Goal: Task Accomplishment & Management: Complete application form

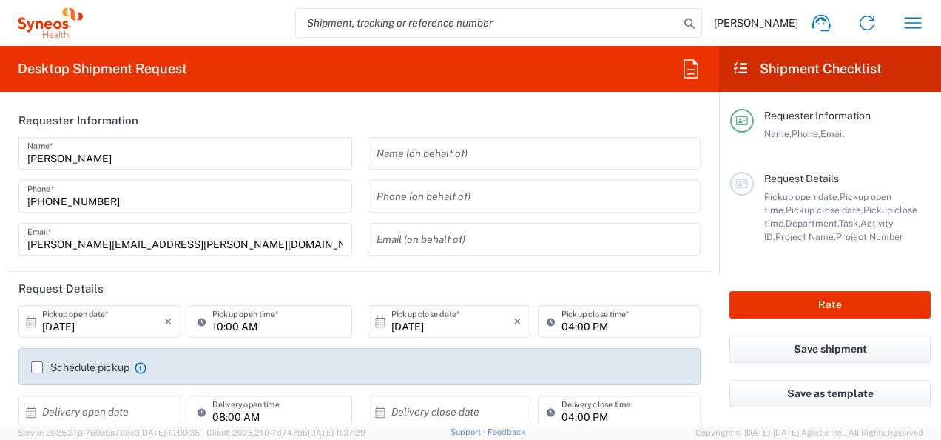
type input "[US_STATE]"
type input "[GEOGRAPHIC_DATA]"
type input "3190"
type input "[PERSON_NAME] Rsrch Grp ([GEOGRAPHIC_DATA]) In"
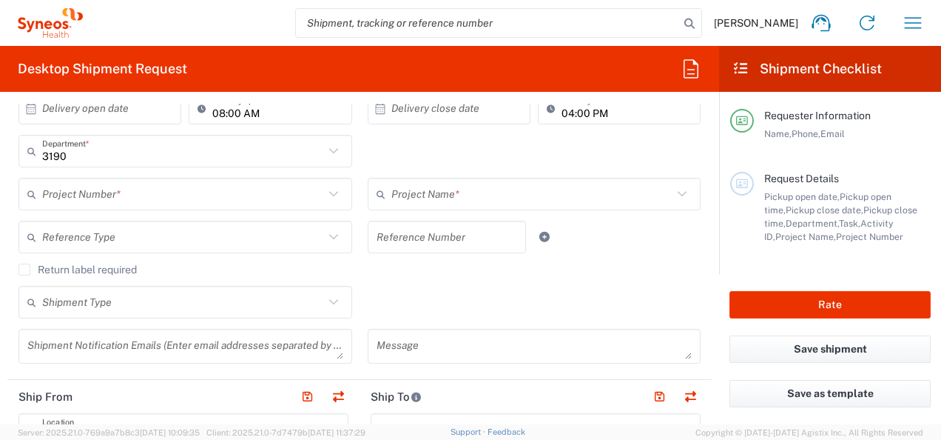
scroll to position [312, 0]
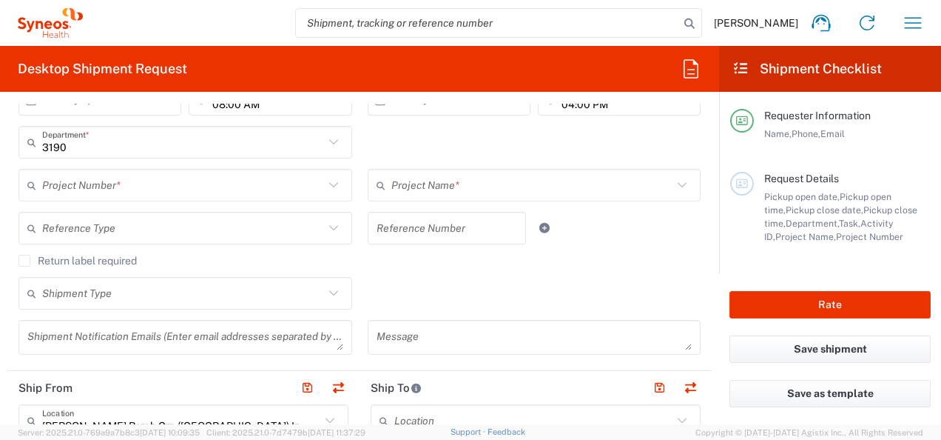
click at [265, 188] on input "text" at bounding box center [183, 185] width 282 height 26
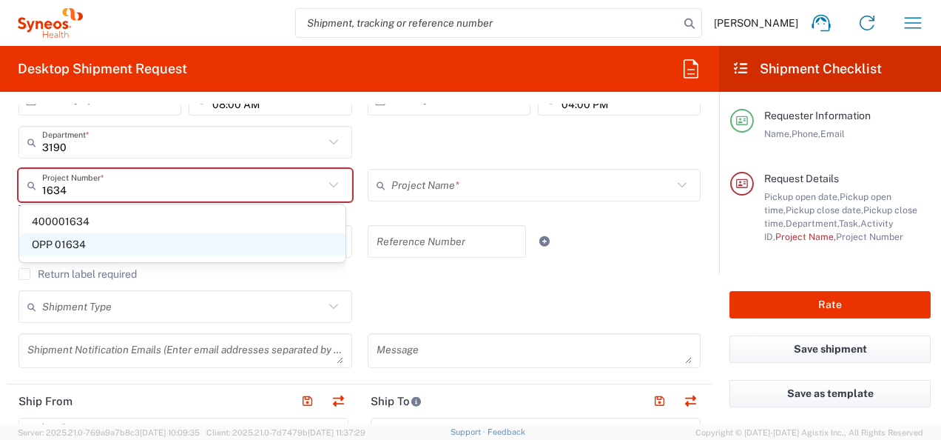
click at [100, 241] on span "OPP 01634" at bounding box center [182, 244] width 326 height 23
type input "OPP 01634"
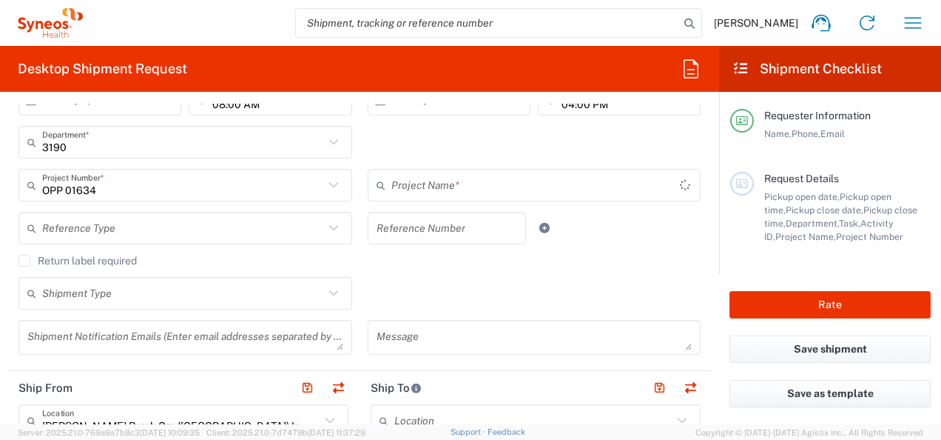
type input "802-ADR-001"
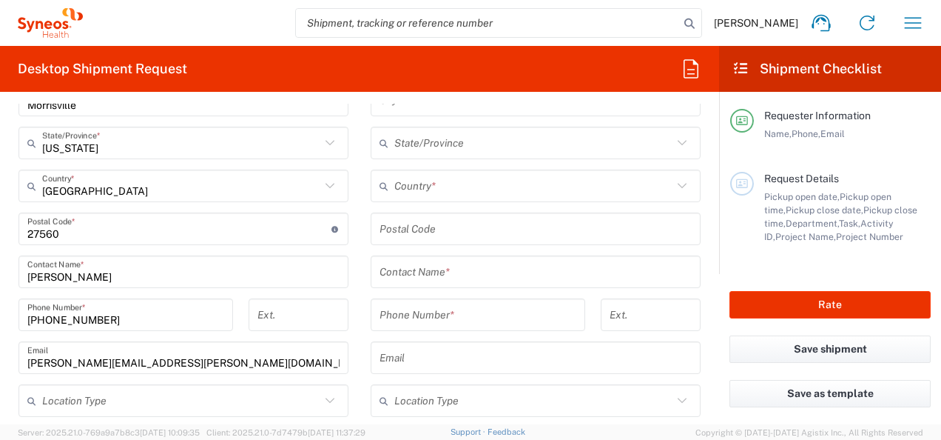
scroll to position [805, 0]
drag, startPoint x: 107, startPoint y: 285, endPoint x: -3, endPoint y: 268, distance: 110.8
click at [0, 268] on html "[PERSON_NAME] Home Shipment estimator Shipment tracking Desktop shipment reques…" at bounding box center [470, 220] width 941 height 440
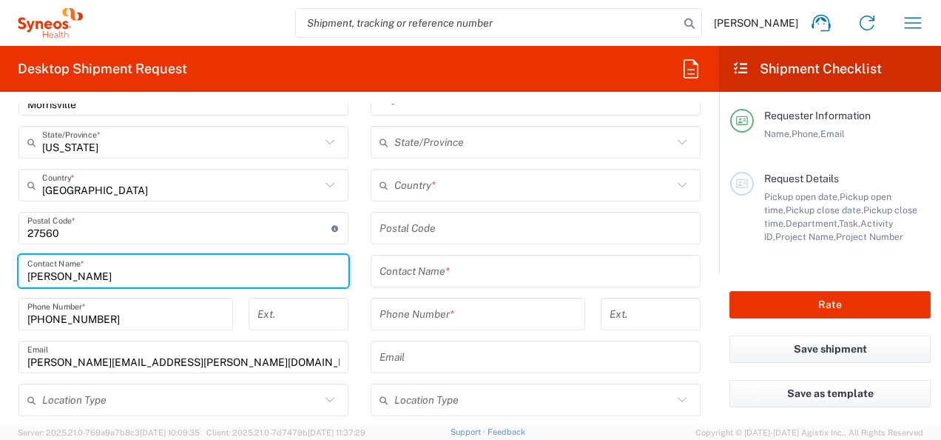
drag, startPoint x: 89, startPoint y: 271, endPoint x: 0, endPoint y: 274, distance: 88.8
click at [0, 274] on html "[PERSON_NAME] Home Shipment estimator Shipment tracking Desktop shipment reques…" at bounding box center [470, 220] width 941 height 440
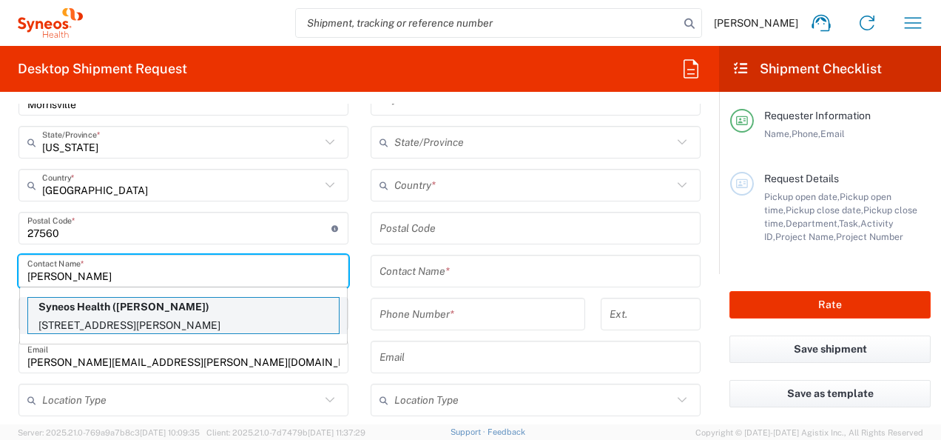
type input "[PERSON_NAME]"
click at [132, 312] on p "Syneos Health ([PERSON_NAME])" at bounding box center [183, 306] width 311 height 18
type input "[STREET_ADDRESS][PERSON_NAME]"
type input "[GEOGRAPHIC_DATA]"
type input "[US_STATE]"
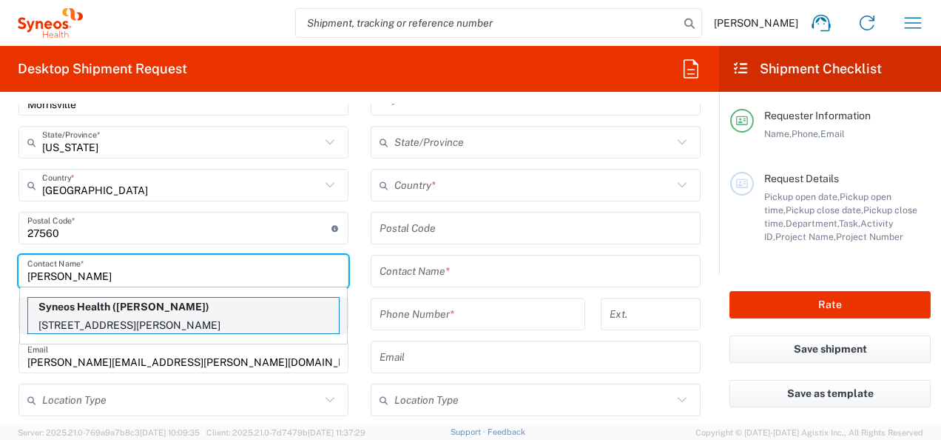
type input "53073"
type input "[PERSON_NAME]"
type input "[PHONE_NUMBER]"
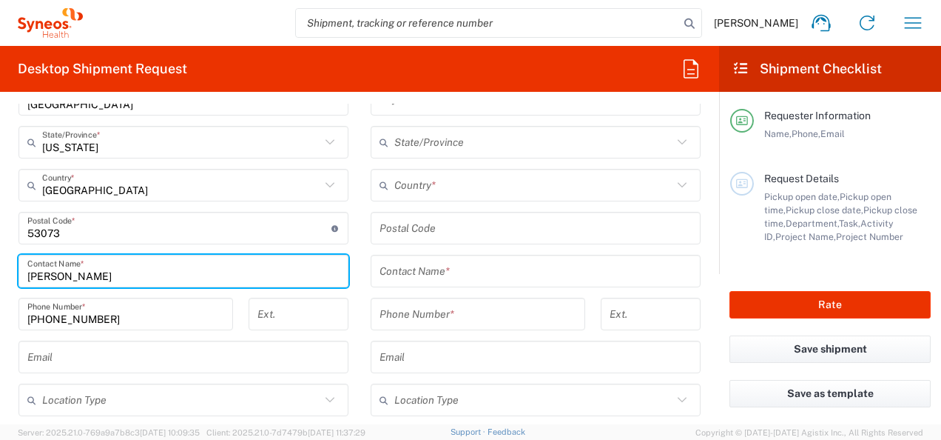
click at [411, 261] on input "text" at bounding box center [536, 271] width 312 height 26
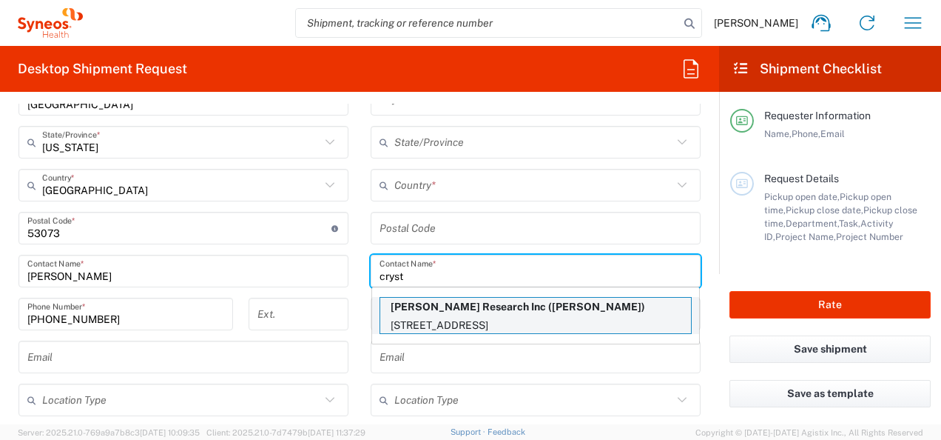
type input "cryst"
click at [465, 317] on p "[STREET_ADDRESS]" at bounding box center [535, 325] width 311 height 18
type input "[PERSON_NAME] Research Inc"
type input "[STREET_ADDRESS]"
type input "[GEOGRAPHIC_DATA]"
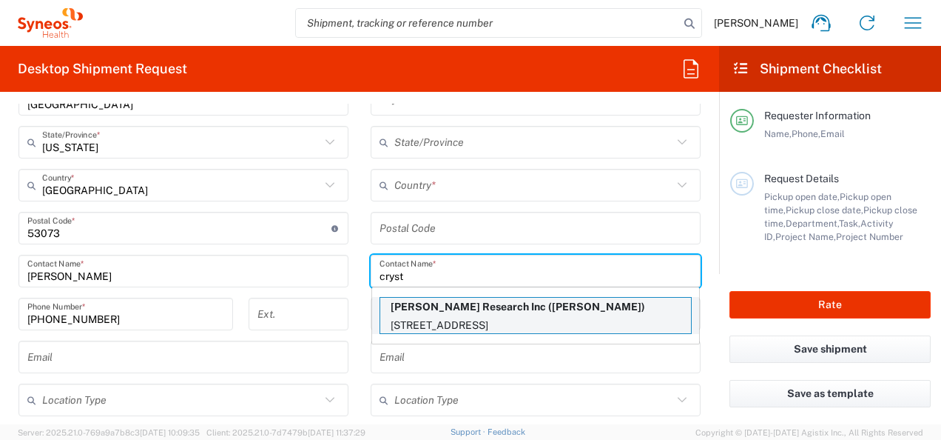
type input "[GEOGRAPHIC_DATA]"
type input "28557"
type input "[PERSON_NAME]"
type input "2522225700"
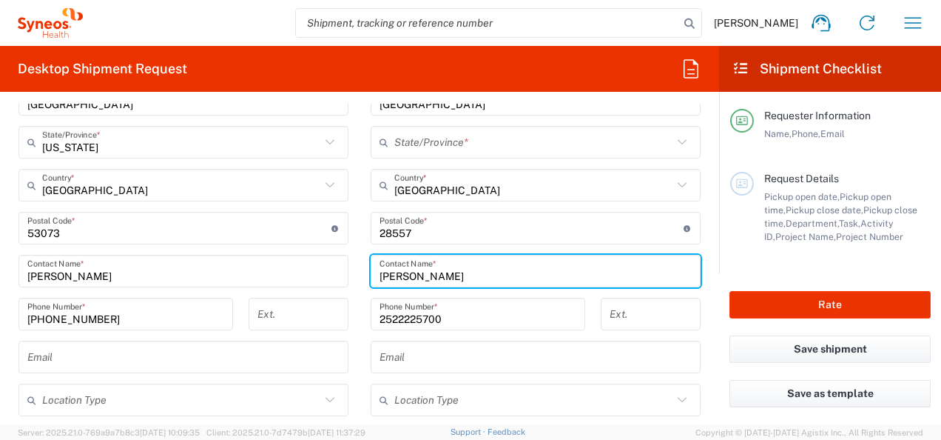
type input "[US_STATE]"
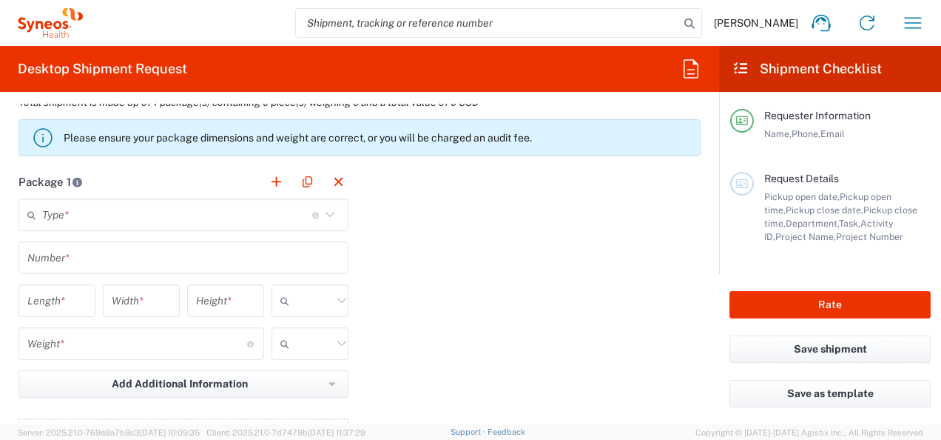
scroll to position [1285, 0]
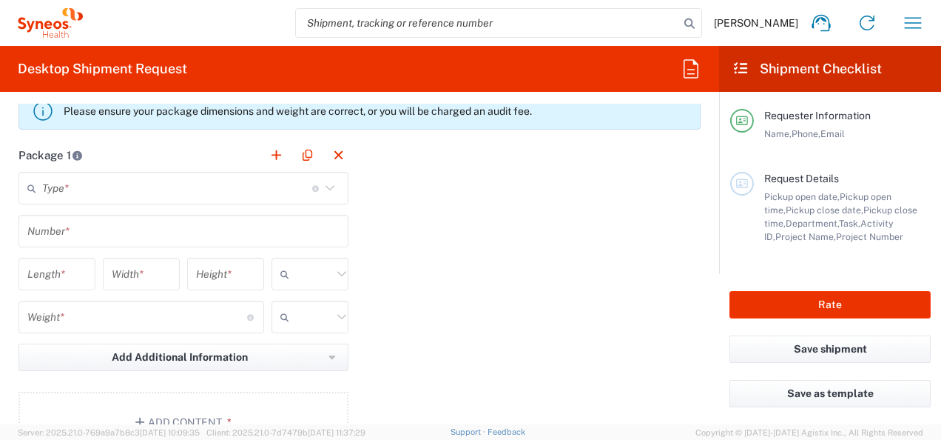
click at [231, 183] on input "text" at bounding box center [177, 188] width 270 height 26
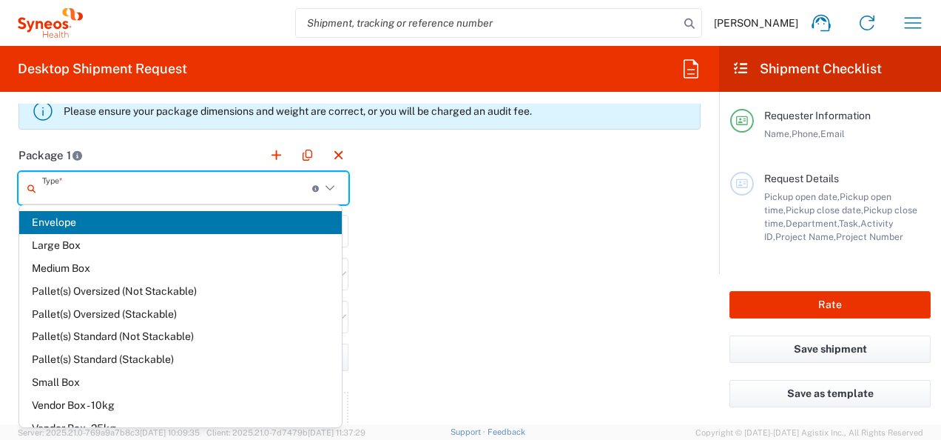
click at [115, 222] on span "Envelope" at bounding box center [180, 222] width 323 height 23
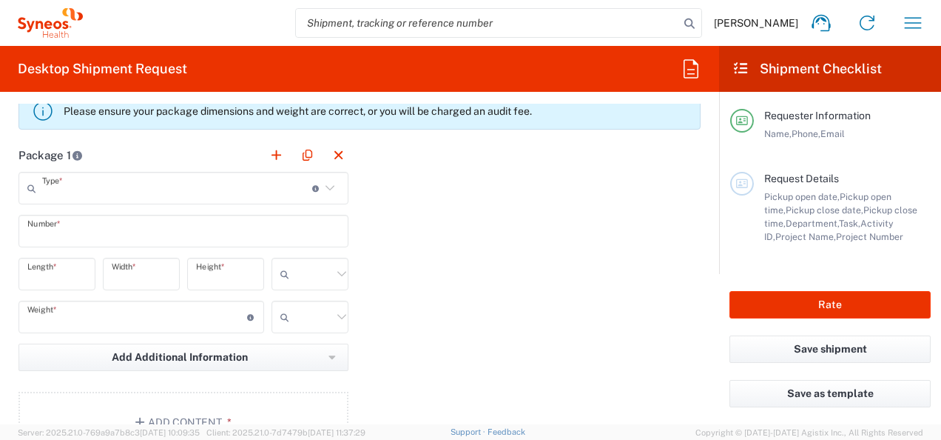
type input "Envelope"
type input "1"
type input "9.5"
type input "12.5"
type input "0.25"
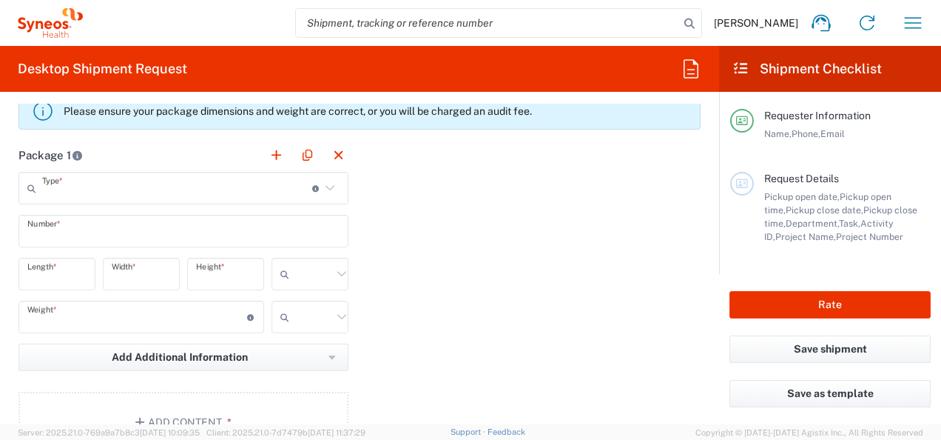
type input "in"
type input "0.45"
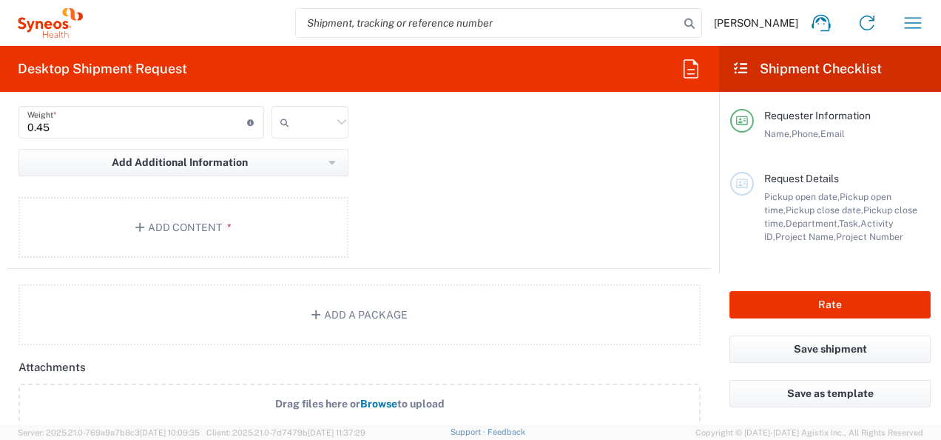
scroll to position [1478, 0]
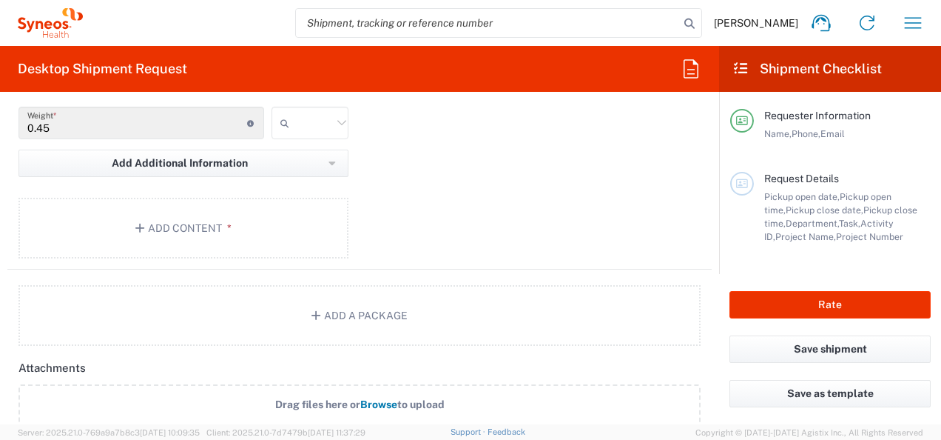
click at [314, 129] on input "text" at bounding box center [313, 123] width 37 height 24
click at [299, 192] on div "kgs lbs" at bounding box center [305, 169] width 74 height 58
click at [297, 183] on span "lbs" at bounding box center [305, 180] width 74 height 23
type input "lbs"
click at [228, 205] on button "Add Content *" at bounding box center [183, 228] width 330 height 61
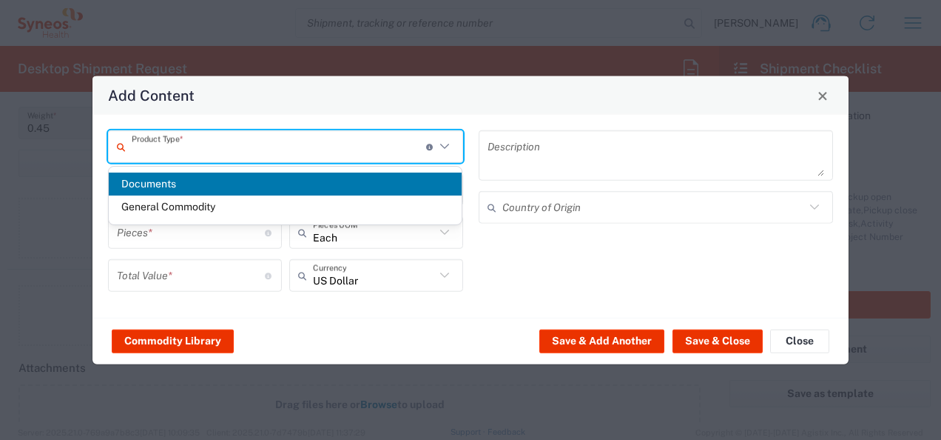
click at [198, 139] on input "text" at bounding box center [279, 146] width 295 height 26
click at [185, 176] on span "Documents" at bounding box center [286, 183] width 354 height 23
type input "Documents"
type input "1"
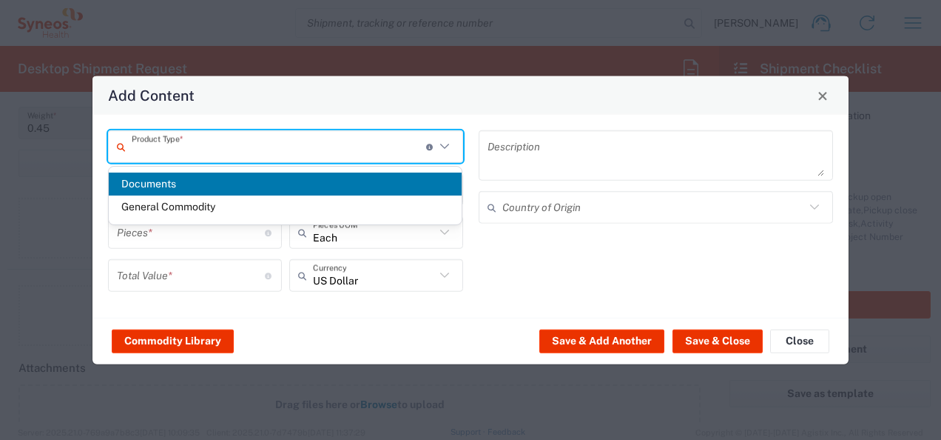
type input "1"
type textarea "Documents"
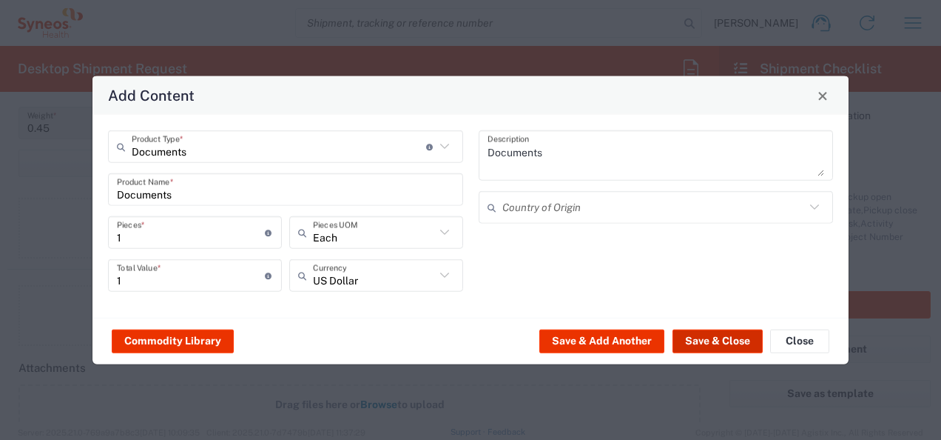
click at [724, 346] on button "Save & Close" at bounding box center [718, 341] width 90 height 24
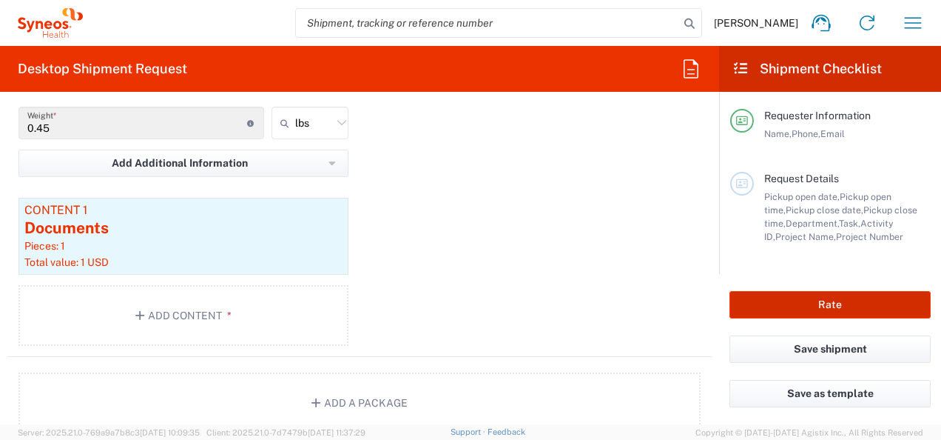
click at [781, 308] on button "Rate" at bounding box center [830, 304] width 201 height 27
type input "3190"
type input "OPP 01634"
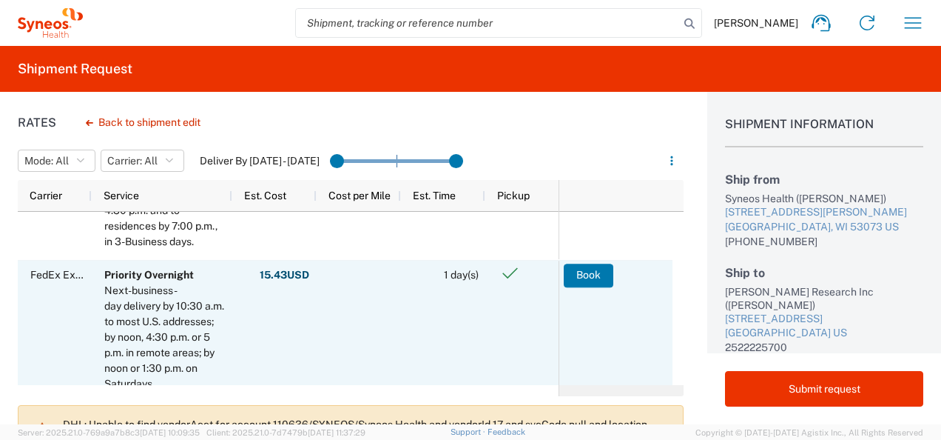
scroll to position [47, 0]
click at [592, 274] on button "Book" at bounding box center [590, 276] width 50 height 24
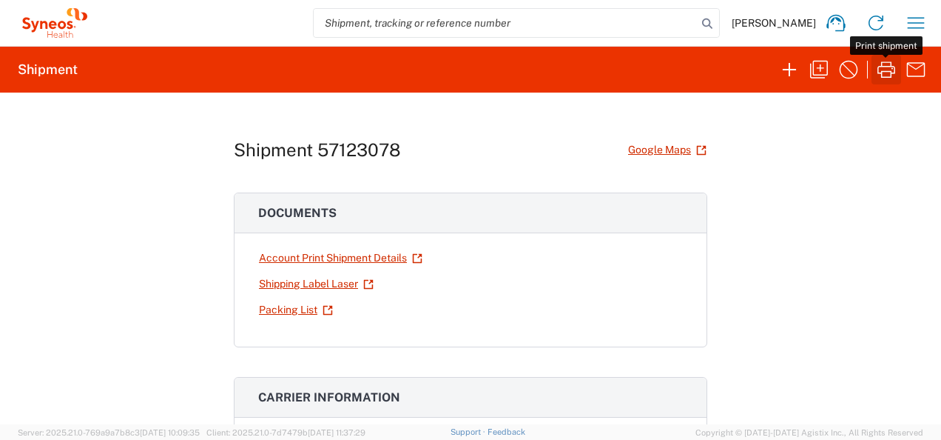
click at [884, 67] on icon "button" at bounding box center [887, 70] width 24 height 24
